Goal: Information Seeking & Learning: Check status

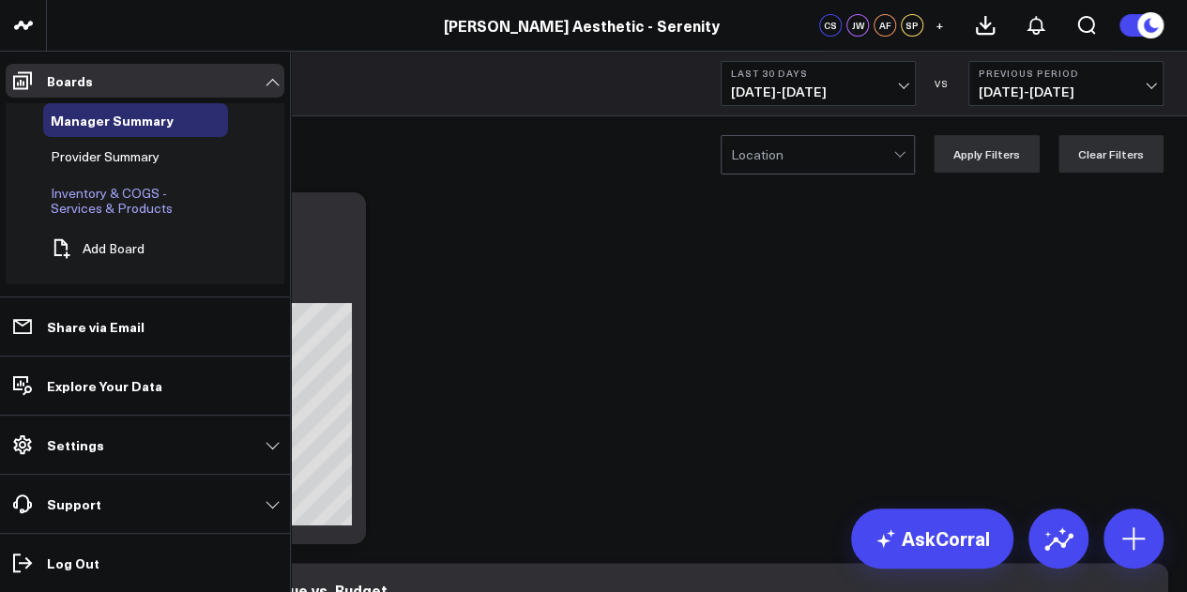
click at [122, 197] on span "Inventory & COGS - Services & Products" at bounding box center [112, 200] width 122 height 33
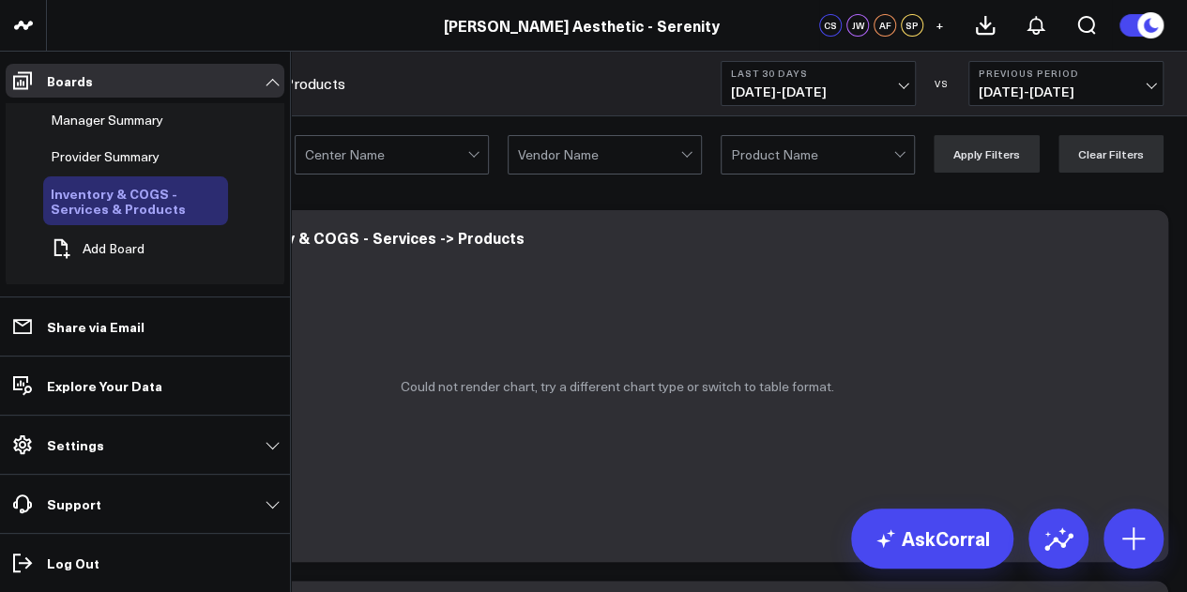
click at [215, 199] on icon at bounding box center [217, 201] width 4 height 4
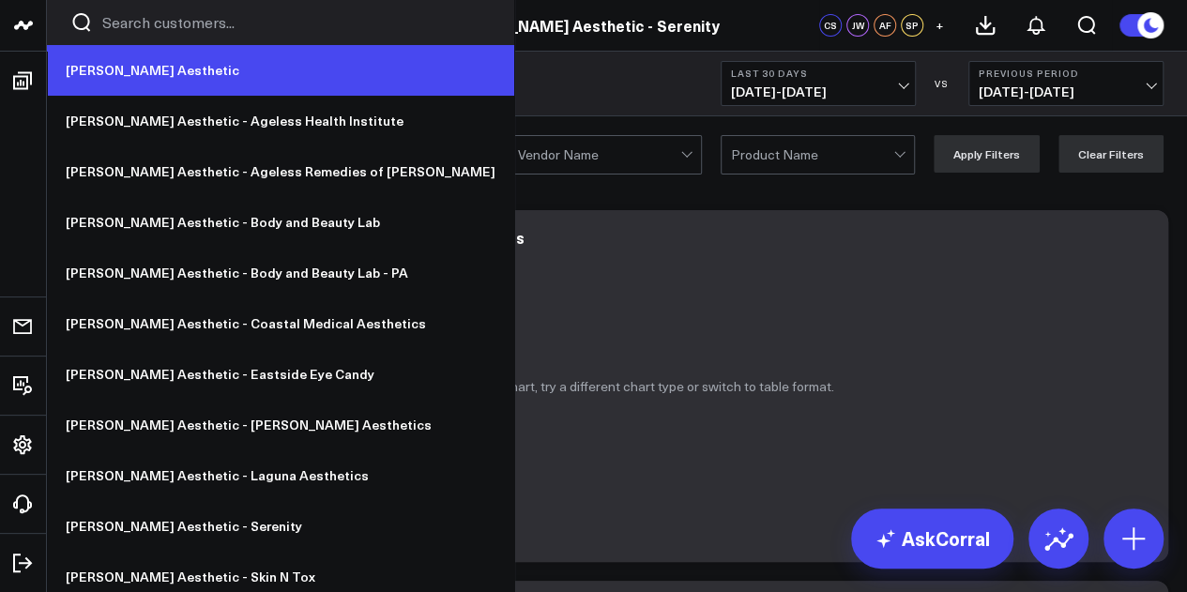
click at [99, 81] on link "[PERSON_NAME] Aesthetic" at bounding box center [280, 70] width 467 height 51
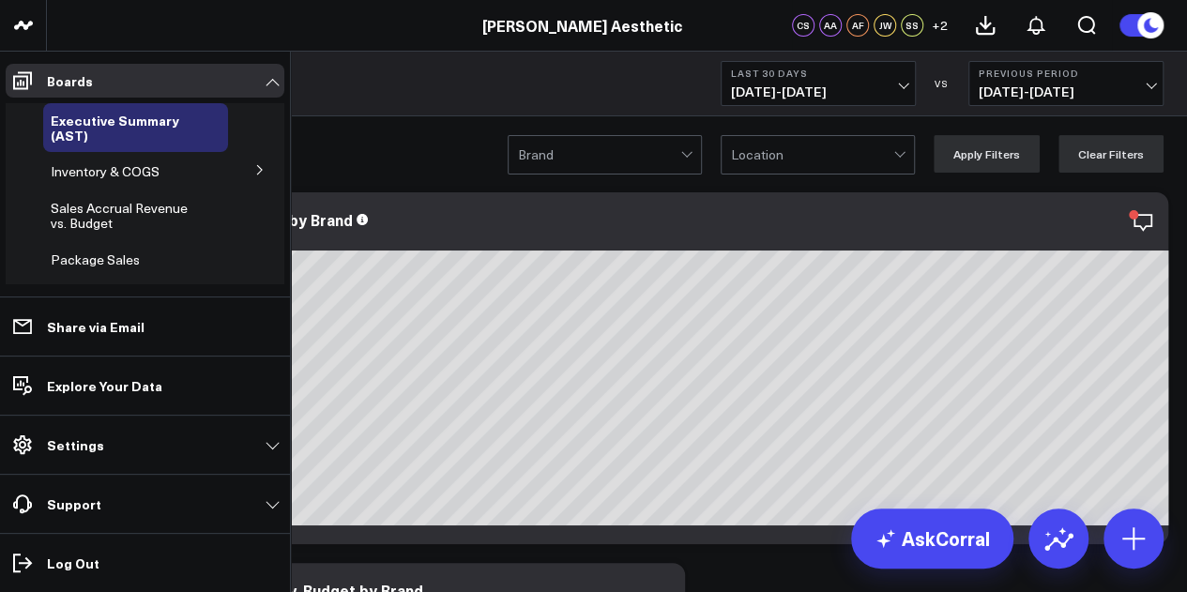
click at [254, 172] on icon at bounding box center [259, 169] width 11 height 11
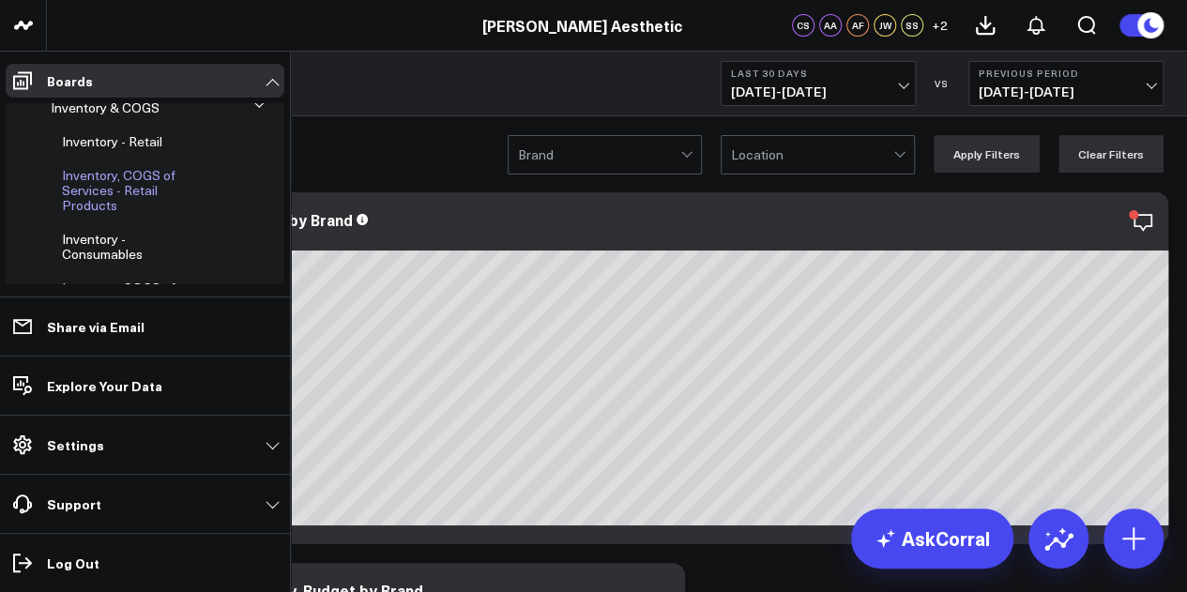
scroll to position [108, 0]
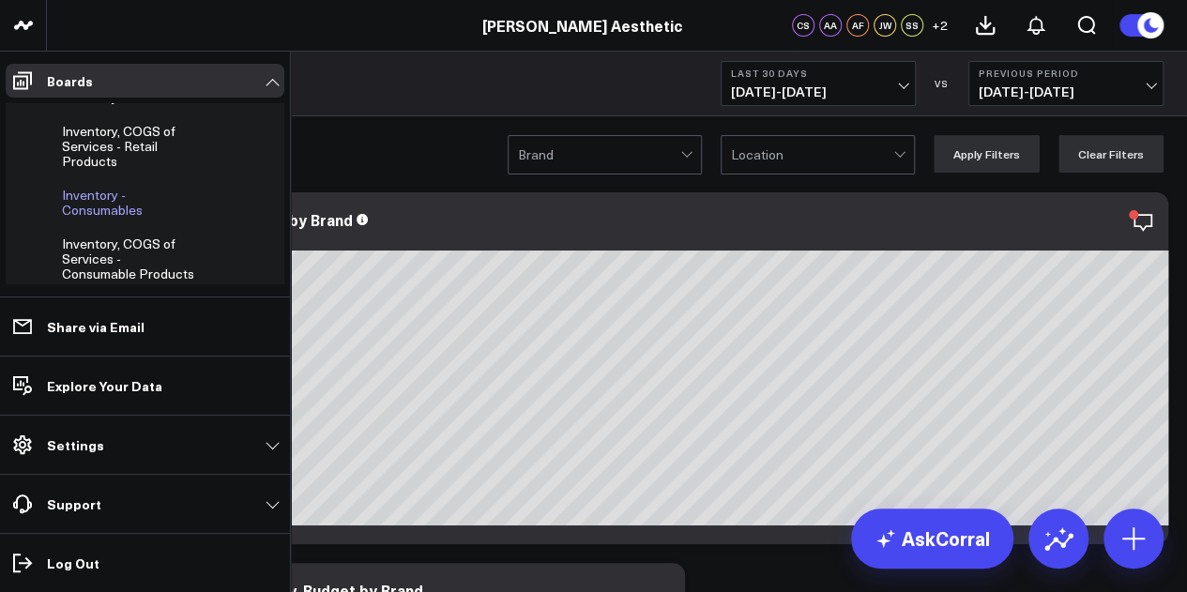
click at [96, 200] on span "Inventory - Consumables" at bounding box center [102, 202] width 81 height 33
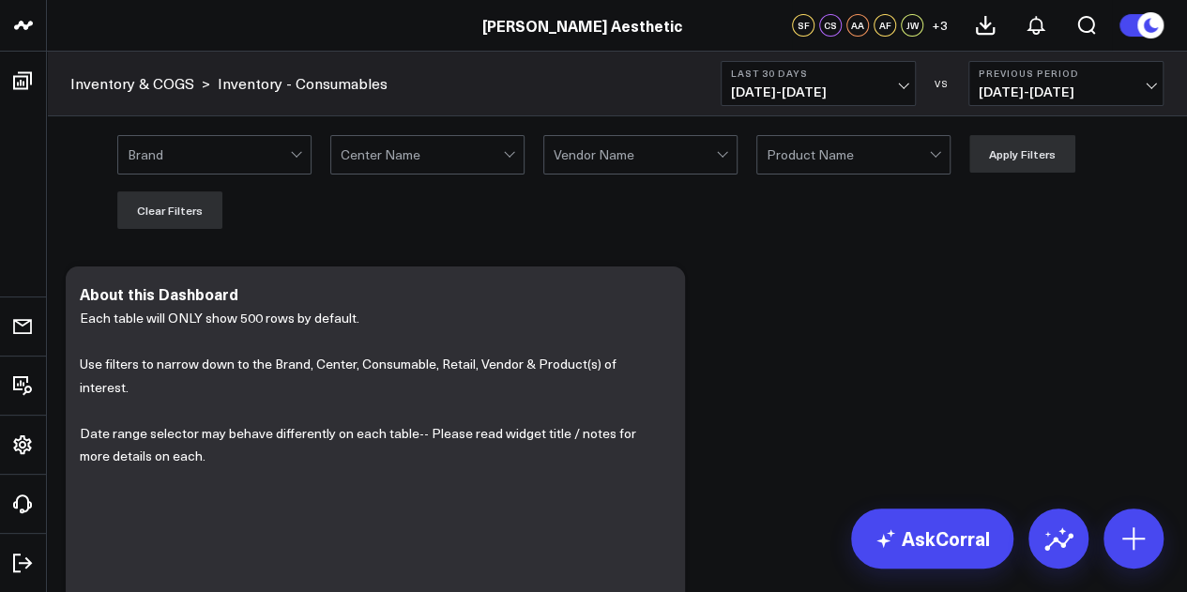
click at [259, 159] on div at bounding box center [209, 155] width 162 height 38
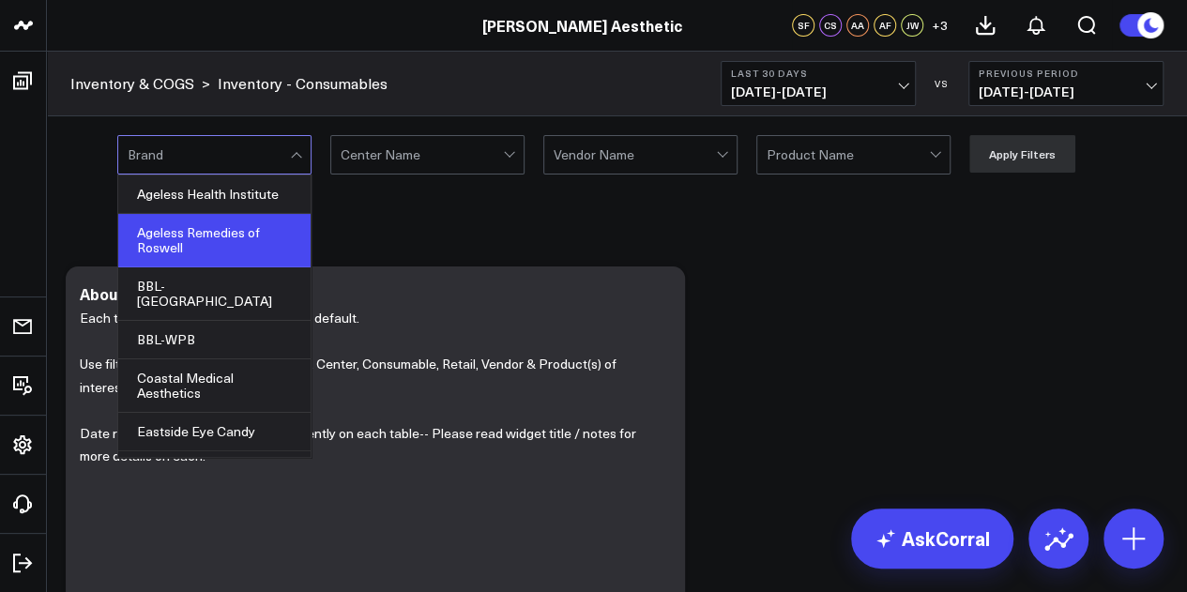
click at [266, 237] on div "Ageless Remedies of Roswell" at bounding box center [214, 240] width 192 height 53
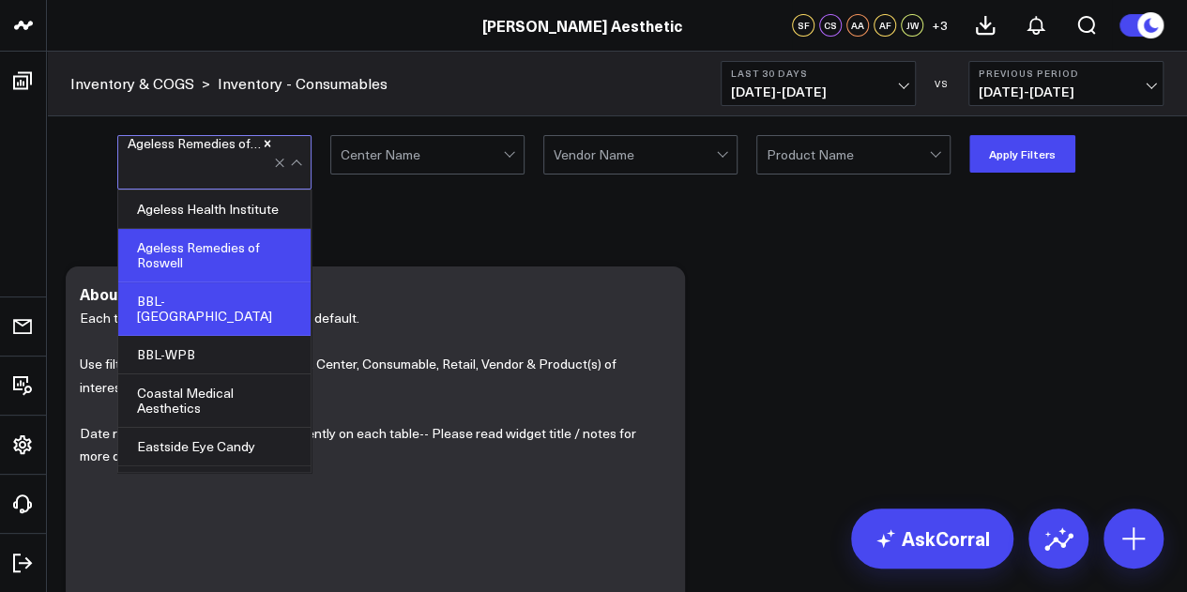
click at [249, 312] on div "BBL-PA" at bounding box center [214, 308] width 192 height 53
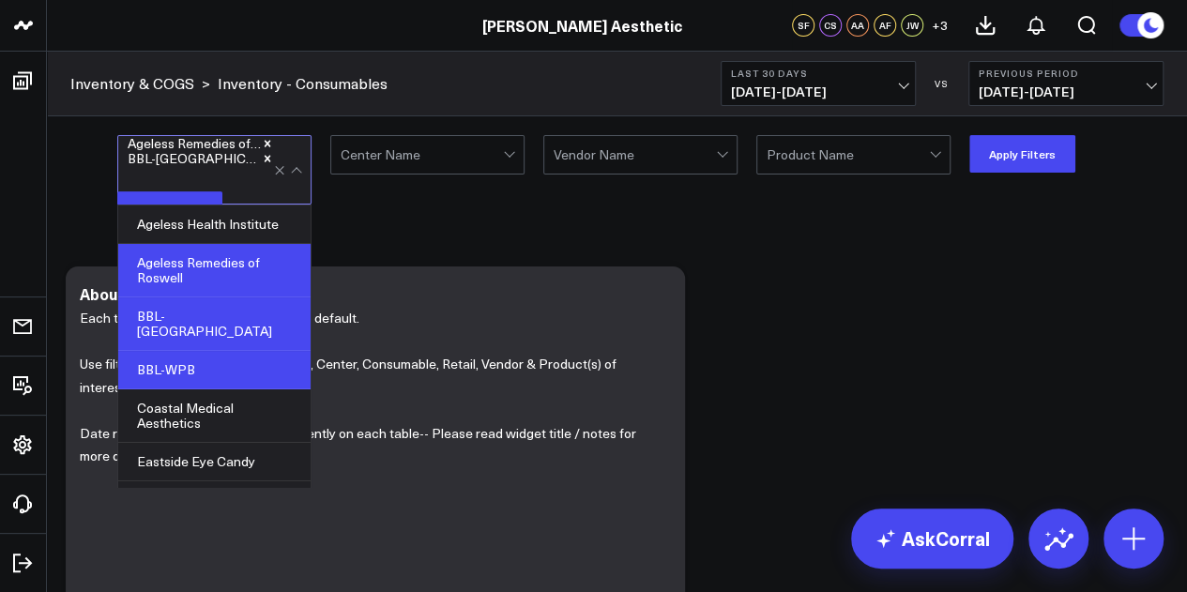
scroll to position [129, 0]
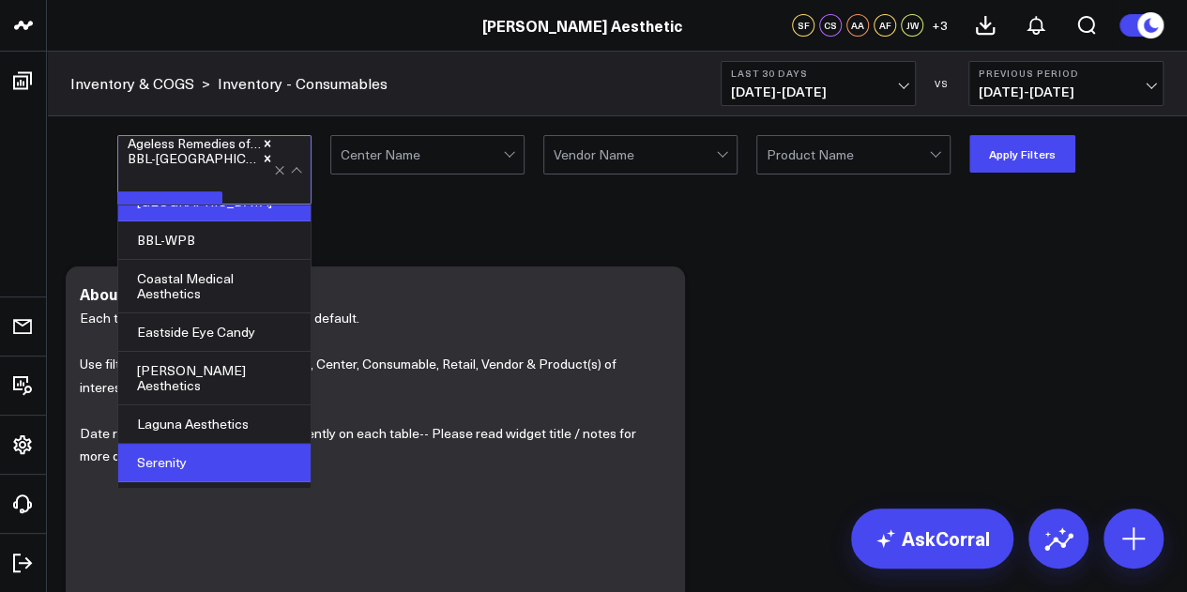
click at [258, 444] on div "Serenity" at bounding box center [214, 463] width 192 height 38
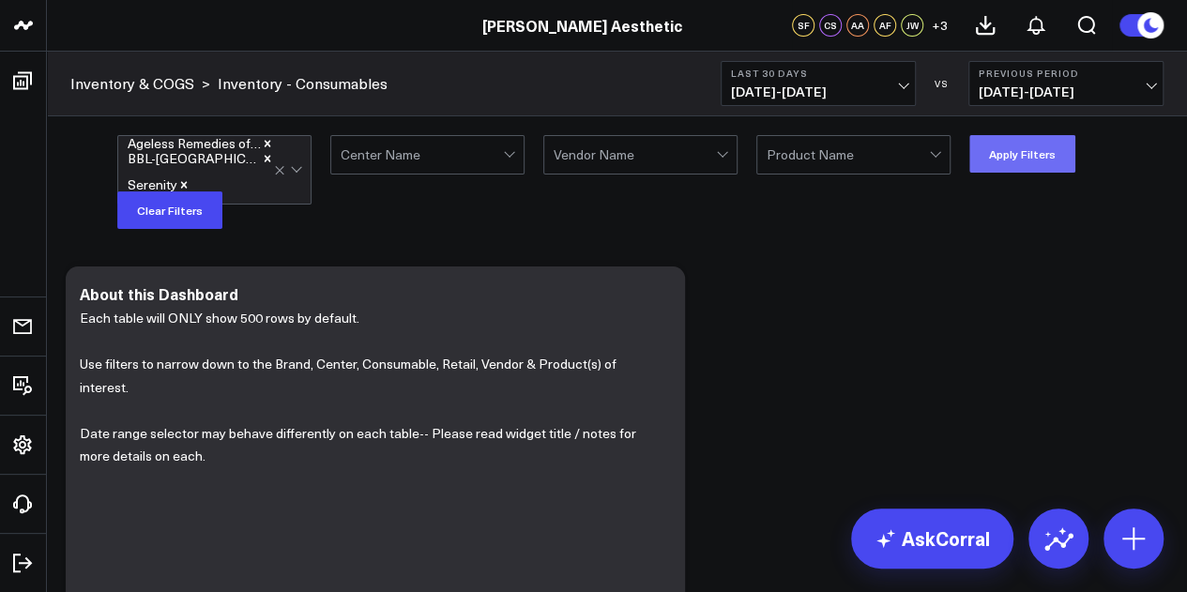
click at [1012, 153] on button "Apply Filters" at bounding box center [1022, 154] width 106 height 38
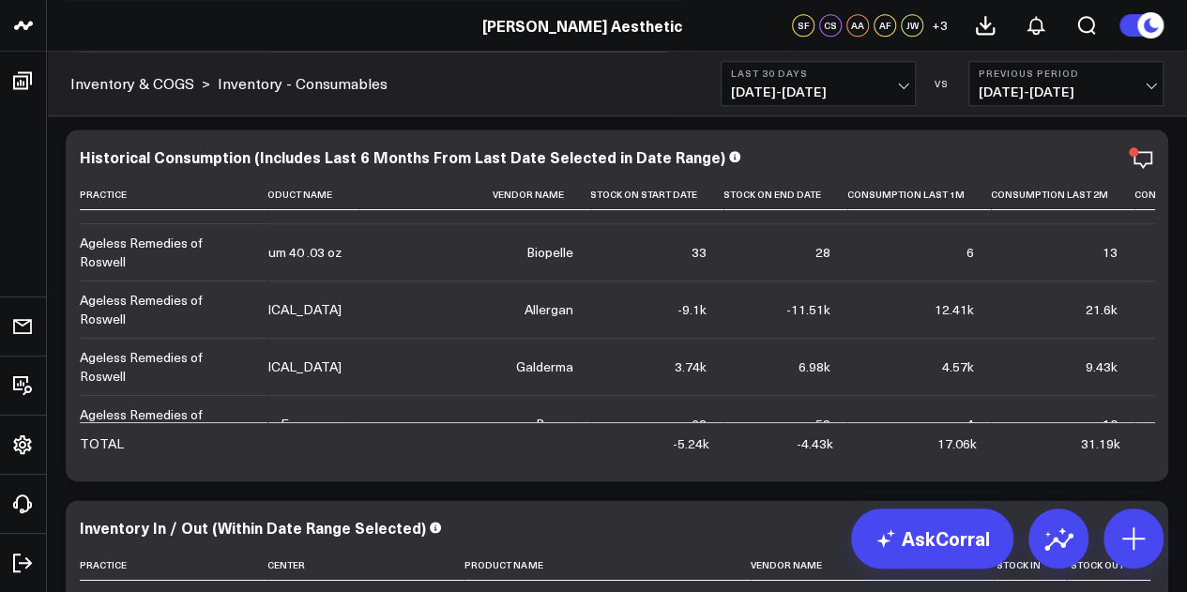
scroll to position [43, 0]
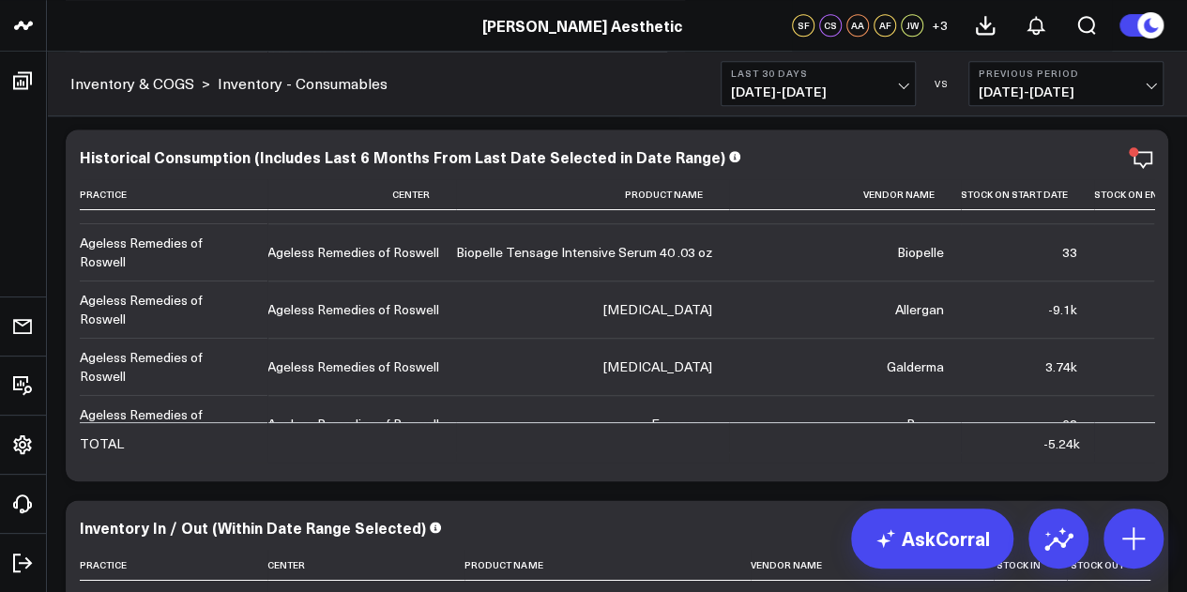
click at [911, 86] on button "Last 30 Days 08/11/25 - 09/09/25" at bounding box center [817, 83] width 195 height 45
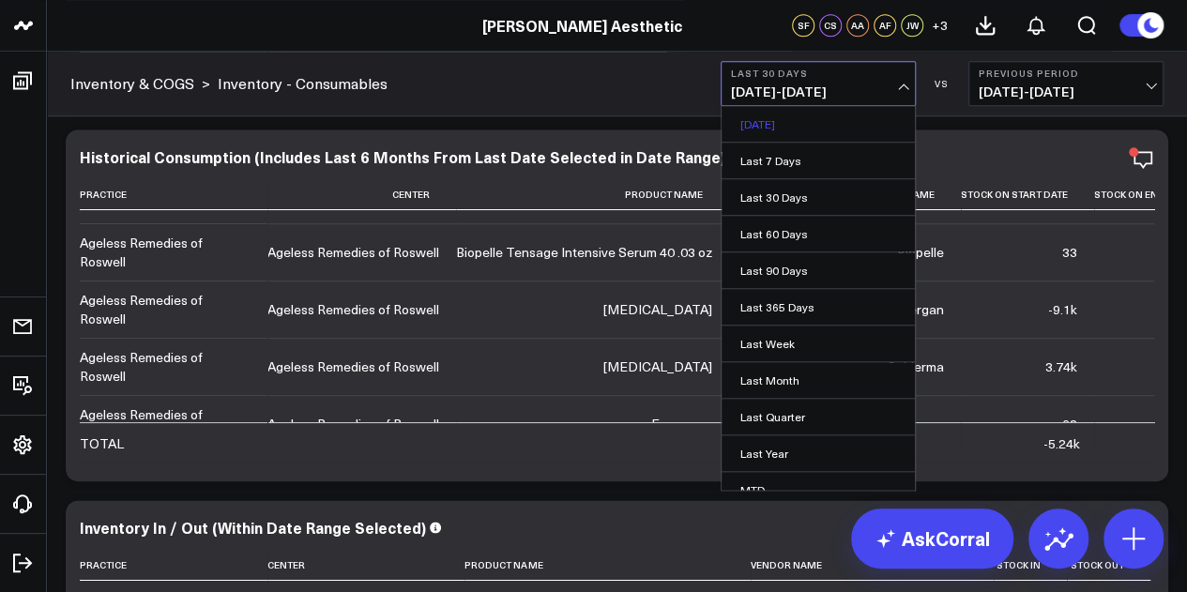
scroll to position [778, 0]
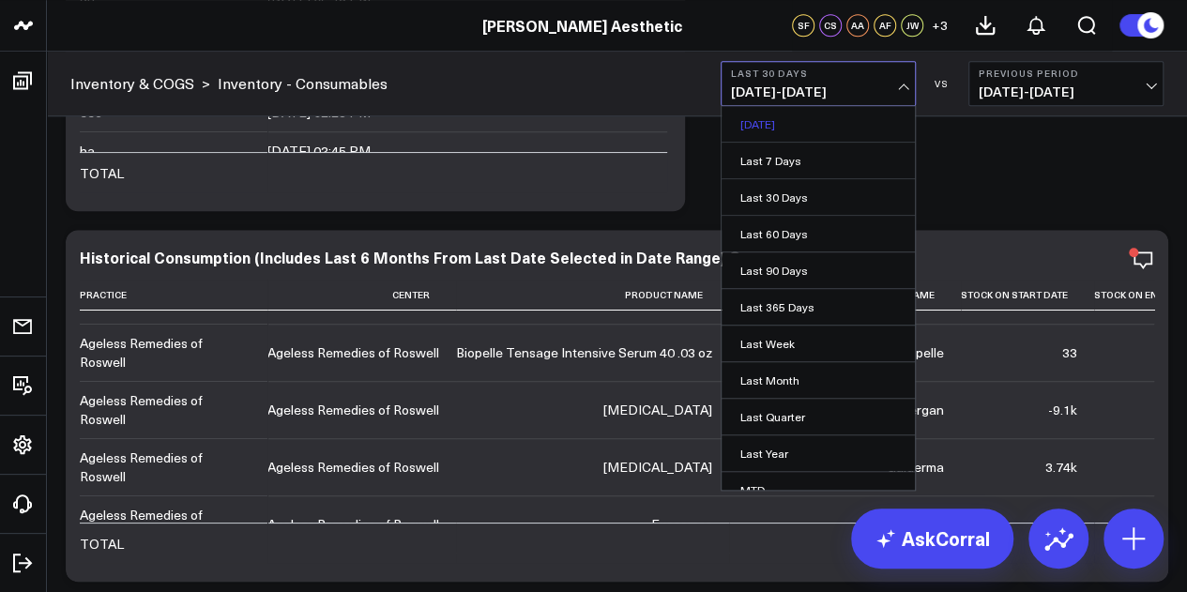
click at [824, 126] on link "Yesterday" at bounding box center [817, 124] width 193 height 36
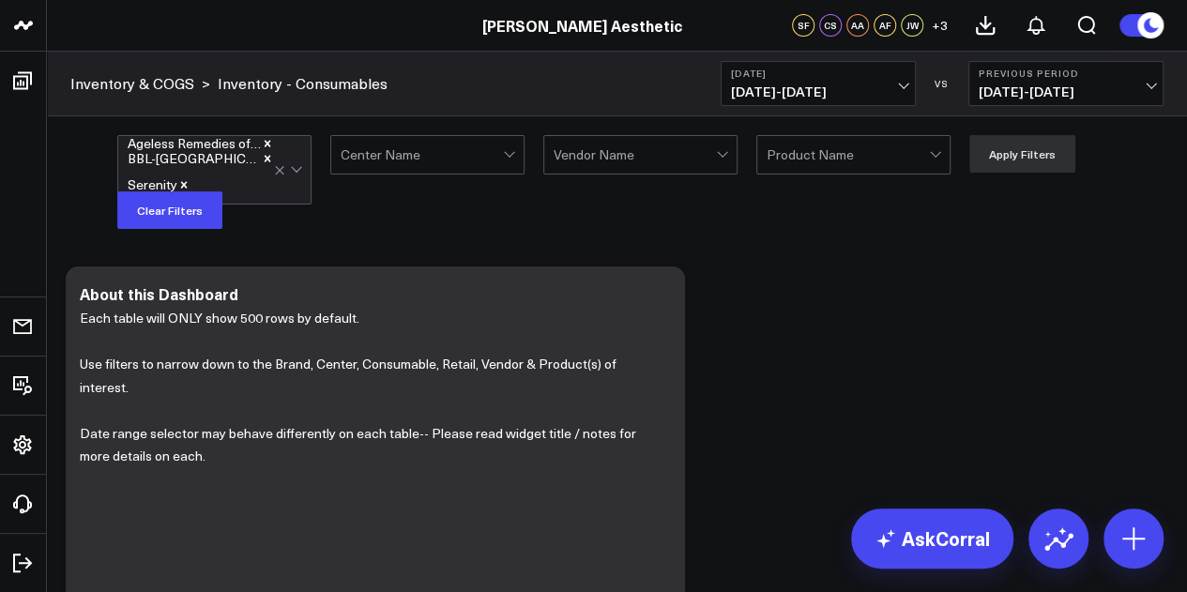
click at [267, 145] on icon "Remove Ageless Remedies of Roswell" at bounding box center [267, 143] width 13 height 13
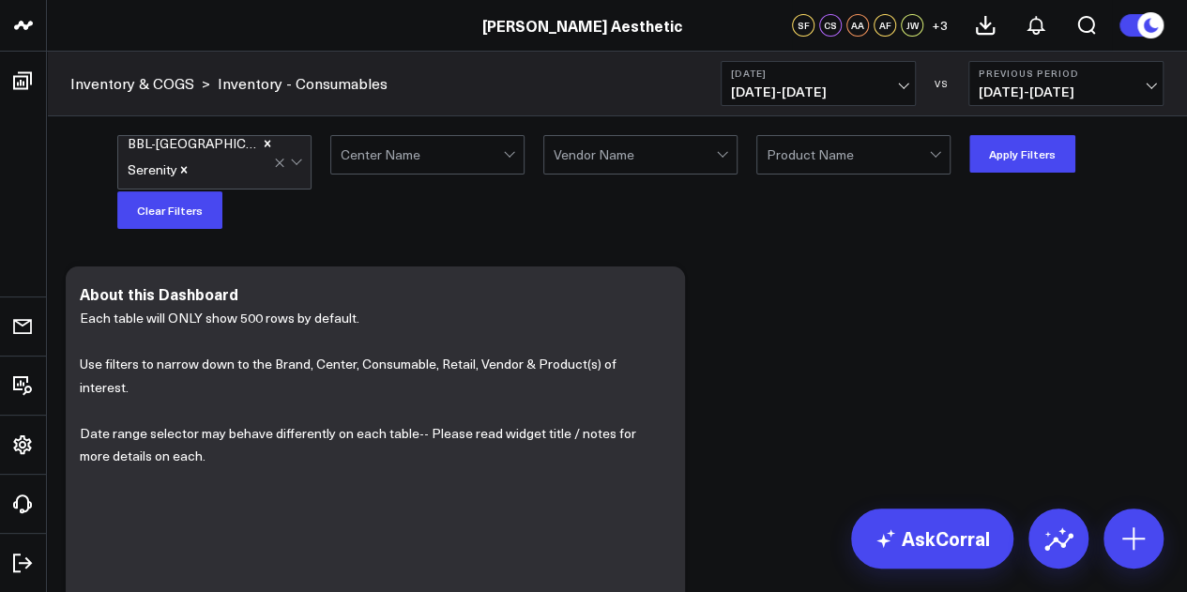
click at [190, 163] on icon "Remove Serenity" at bounding box center [183, 169] width 13 height 13
click at [1032, 166] on button "Apply Filters" at bounding box center [1022, 154] width 106 height 38
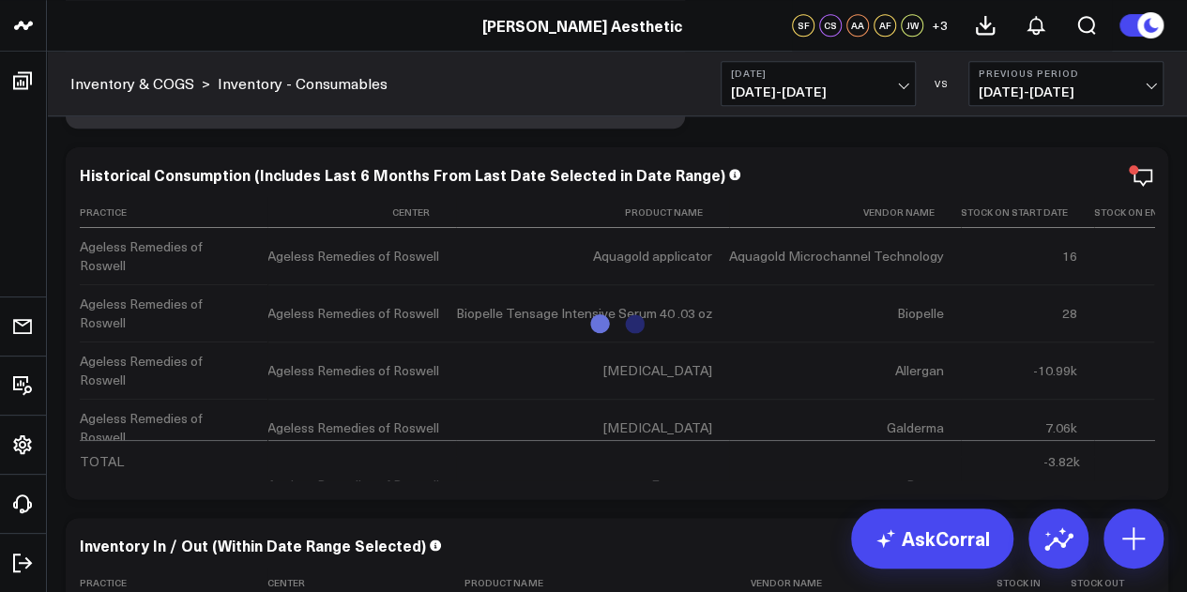
scroll to position [859, 0]
